Goal: Task Accomplishment & Management: Manage account settings

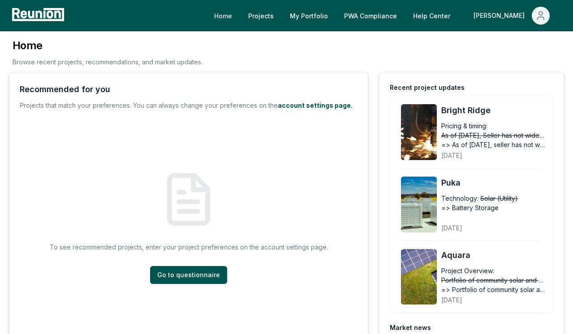
click at [239, 16] on link "Home" at bounding box center [223, 16] width 32 height 18
click at [281, 13] on link "Projects" at bounding box center [261, 16] width 40 height 18
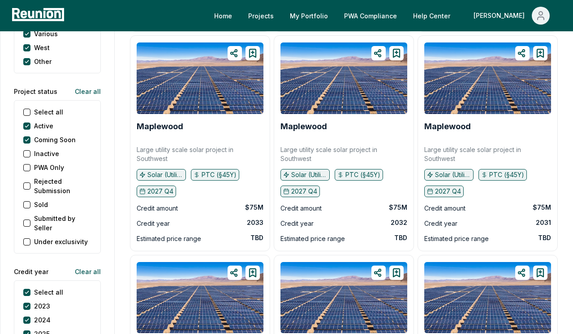
scroll to position [999, 0]
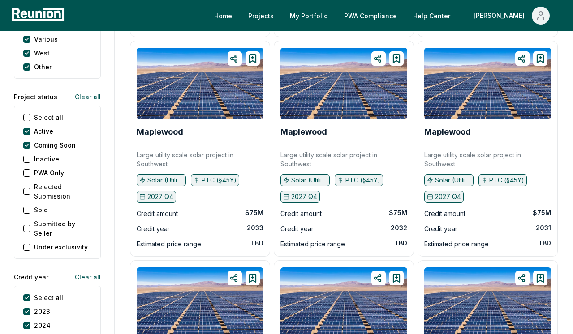
click at [30, 113] on div "Select all" at bounding box center [43, 117] width 40 height 9
click at [26, 114] on status "Select all" at bounding box center [26, 117] width 7 height 7
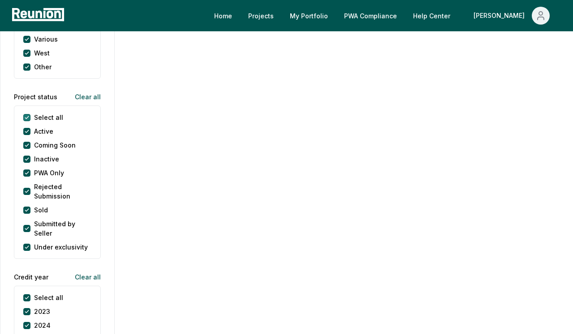
click at [26, 114] on status "Select all" at bounding box center [26, 117] width 7 height 7
click at [27, 207] on button "Sold" at bounding box center [26, 210] width 7 height 7
click at [117, 120] on div "Projects 0 credit amounts across 0 projects - $ 0 in credits Selected Filters 1…" at bounding box center [344, 187] width 458 height 2310
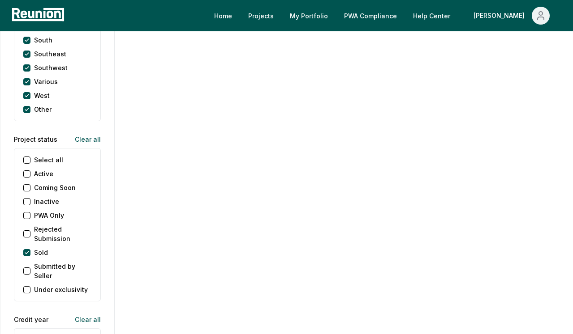
scroll to position [956, 0]
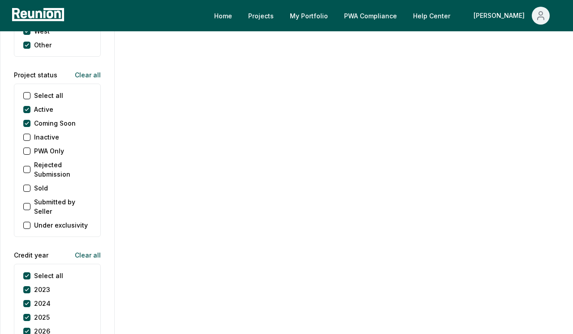
scroll to position [1010, 0]
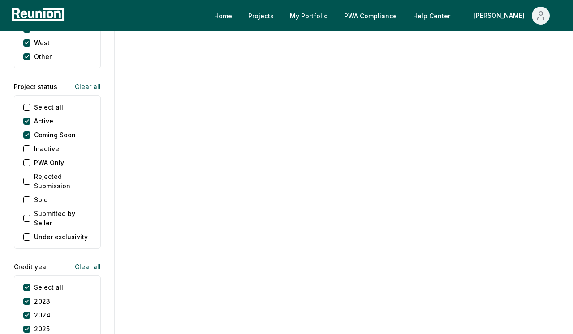
click at [29, 104] on status "Select all" at bounding box center [26, 107] width 7 height 7
click at [28, 104] on status "Select all" at bounding box center [26, 107] width 7 height 7
click at [32, 195] on div "Sold" at bounding box center [35, 199] width 25 height 9
click at [26, 197] on button "Sold" at bounding box center [26, 200] width 7 height 7
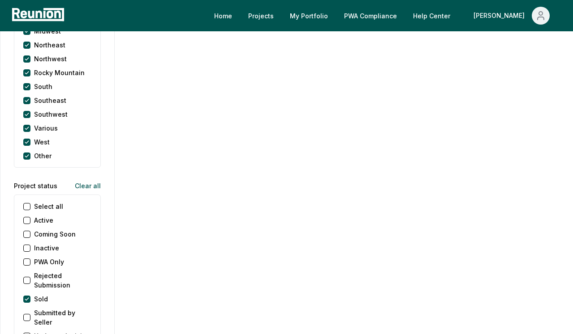
scroll to position [911, 0]
click at [29, 202] on status "Select all" at bounding box center [26, 205] width 7 height 7
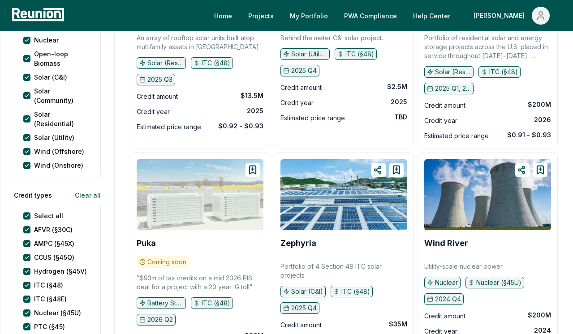
scroll to position [0, 0]
